Goal: Navigation & Orientation: Find specific page/section

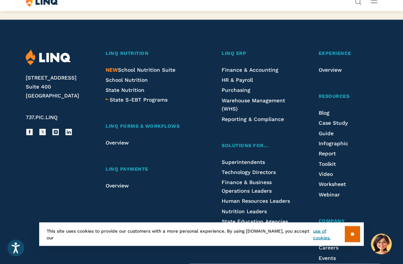
scroll to position [1771, 0]
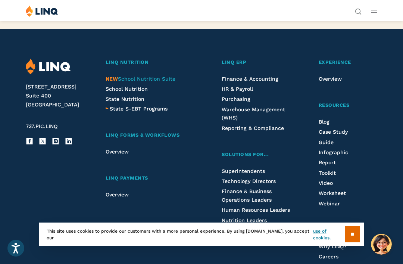
click at [119, 76] on span "NEW School Nutrition Suite" at bounding box center [141, 79] width 70 height 6
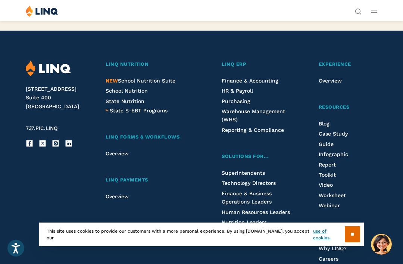
scroll to position [789, 0]
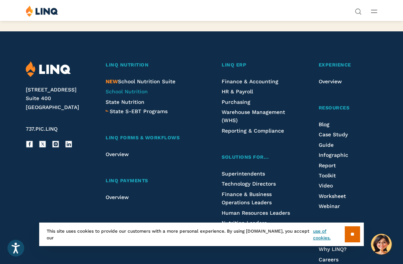
click at [110, 88] on span "School Nutrition" at bounding box center [127, 91] width 42 height 6
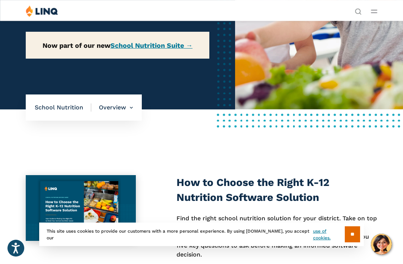
scroll to position [131, 0]
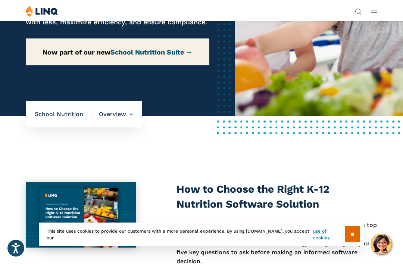
click at [122, 50] on link "School Nutrition Suite →" at bounding box center [151, 52] width 82 height 8
